Goal: Navigation & Orientation: Find specific page/section

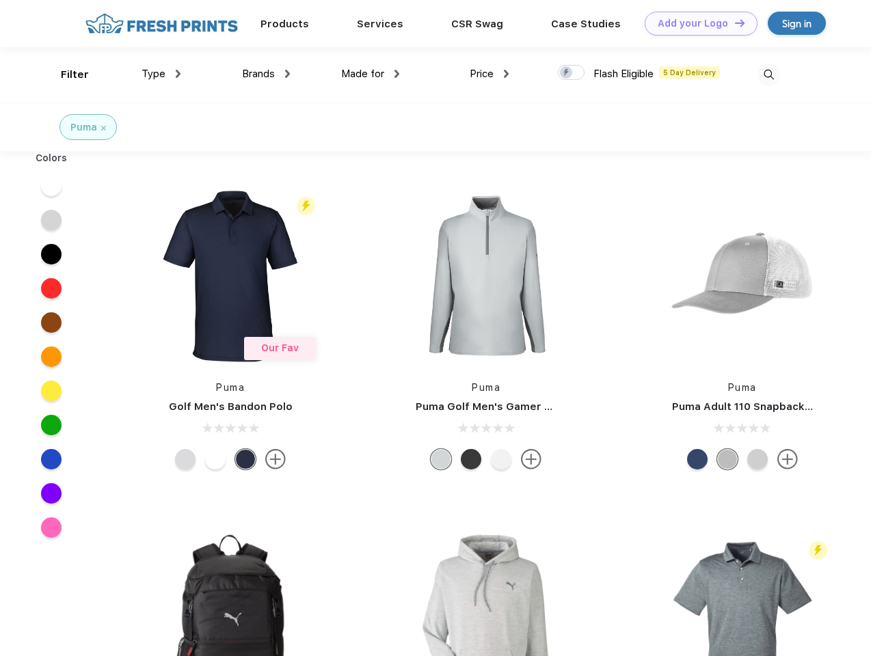
scroll to position [1, 0]
click at [696, 23] on link "Add your Logo Design Tool" at bounding box center [700, 24] width 113 height 24
click at [0, 0] on div "Design Tool" at bounding box center [0, 0] width 0 height 0
click at [733, 23] on link "Add your Logo Design Tool" at bounding box center [700, 24] width 113 height 24
click at [66, 74] on div "Filter" at bounding box center [75, 75] width 28 height 16
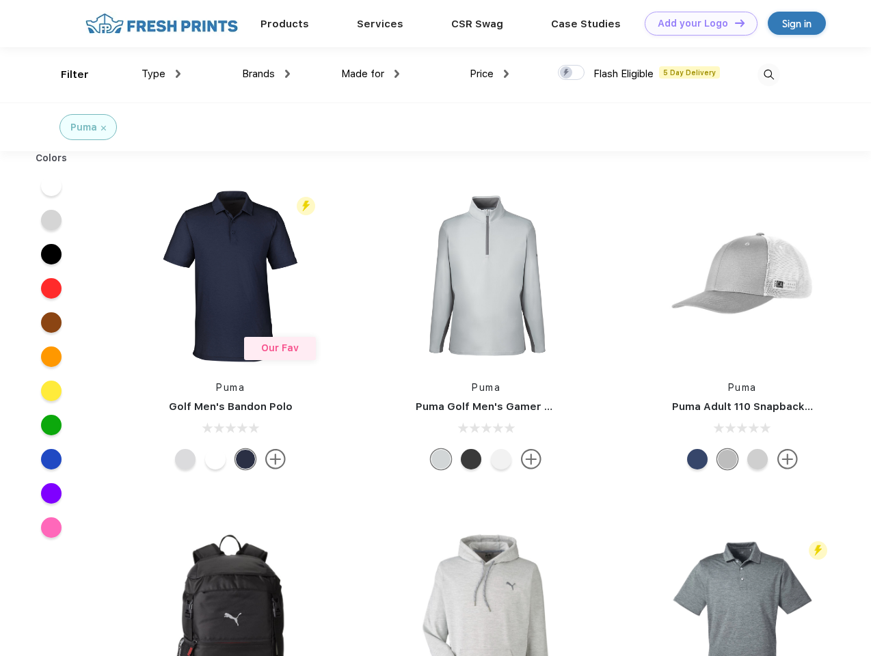
click at [161, 74] on span "Type" at bounding box center [153, 74] width 24 height 12
click at [266, 74] on span "Brands" at bounding box center [258, 74] width 33 height 12
click at [370, 74] on span "Made for" at bounding box center [362, 74] width 43 height 12
click at [489, 74] on span "Price" at bounding box center [482, 74] width 24 height 12
click at [571, 73] on div at bounding box center [571, 72] width 27 height 15
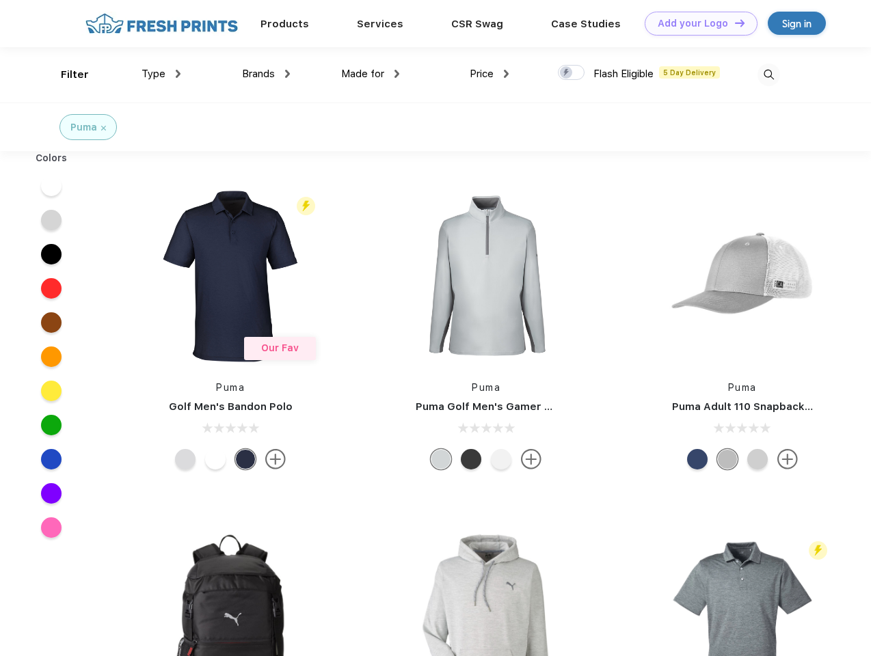
click at [567, 73] on input "checkbox" at bounding box center [562, 68] width 9 height 9
click at [768, 74] on img at bounding box center [768, 75] width 23 height 23
